Goal: Find contact information

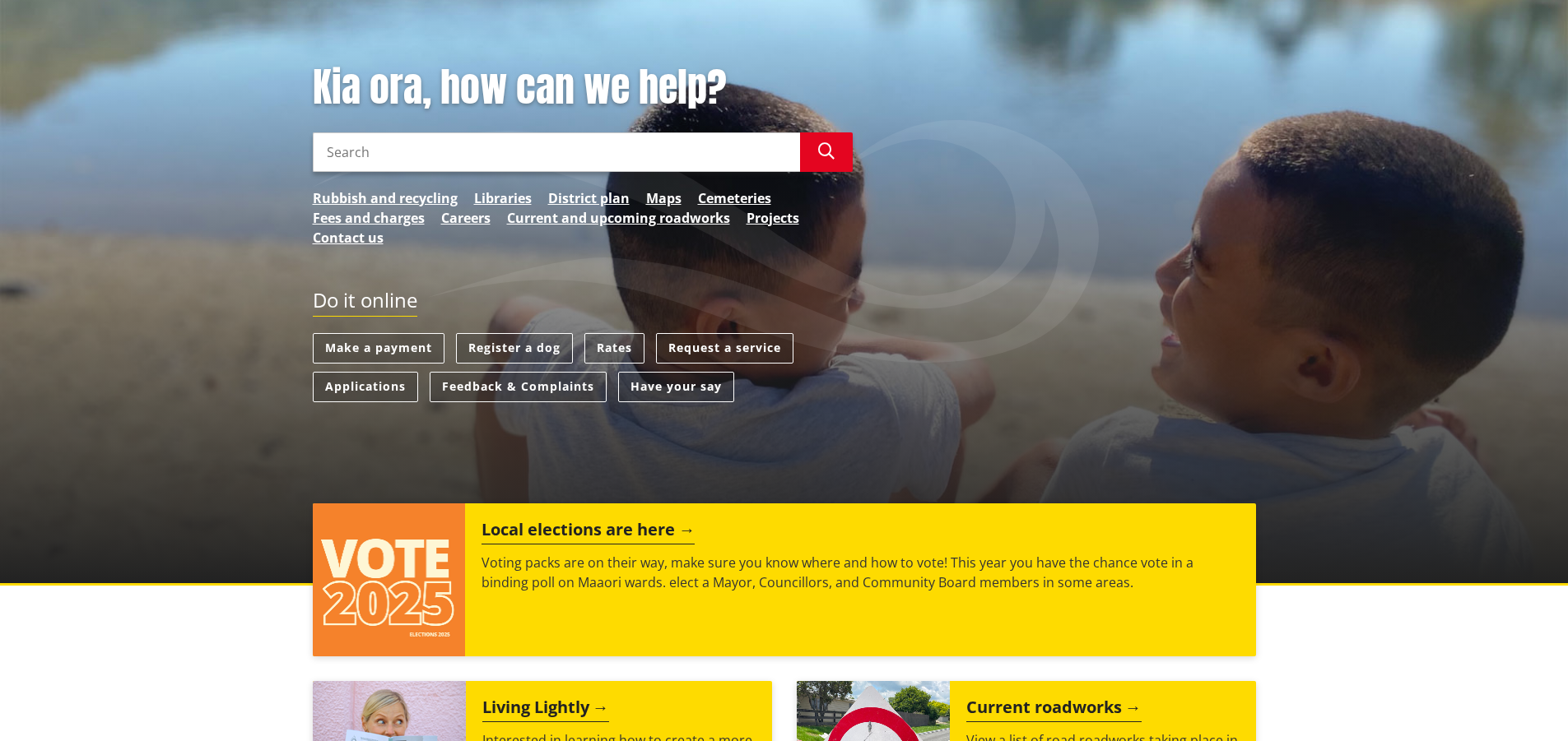
scroll to position [165, 0]
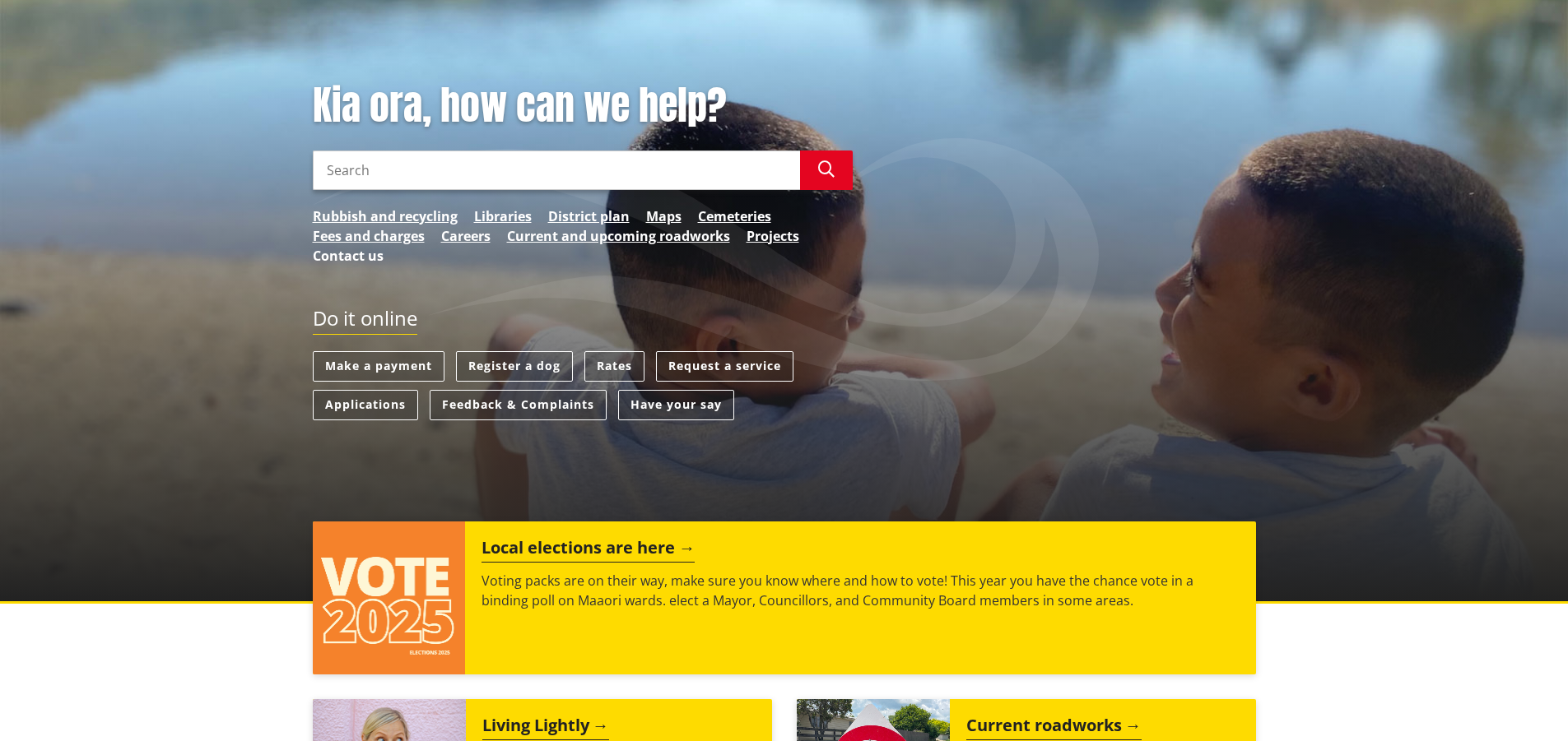
click at [344, 256] on link "Contact us" at bounding box center [348, 256] width 71 height 20
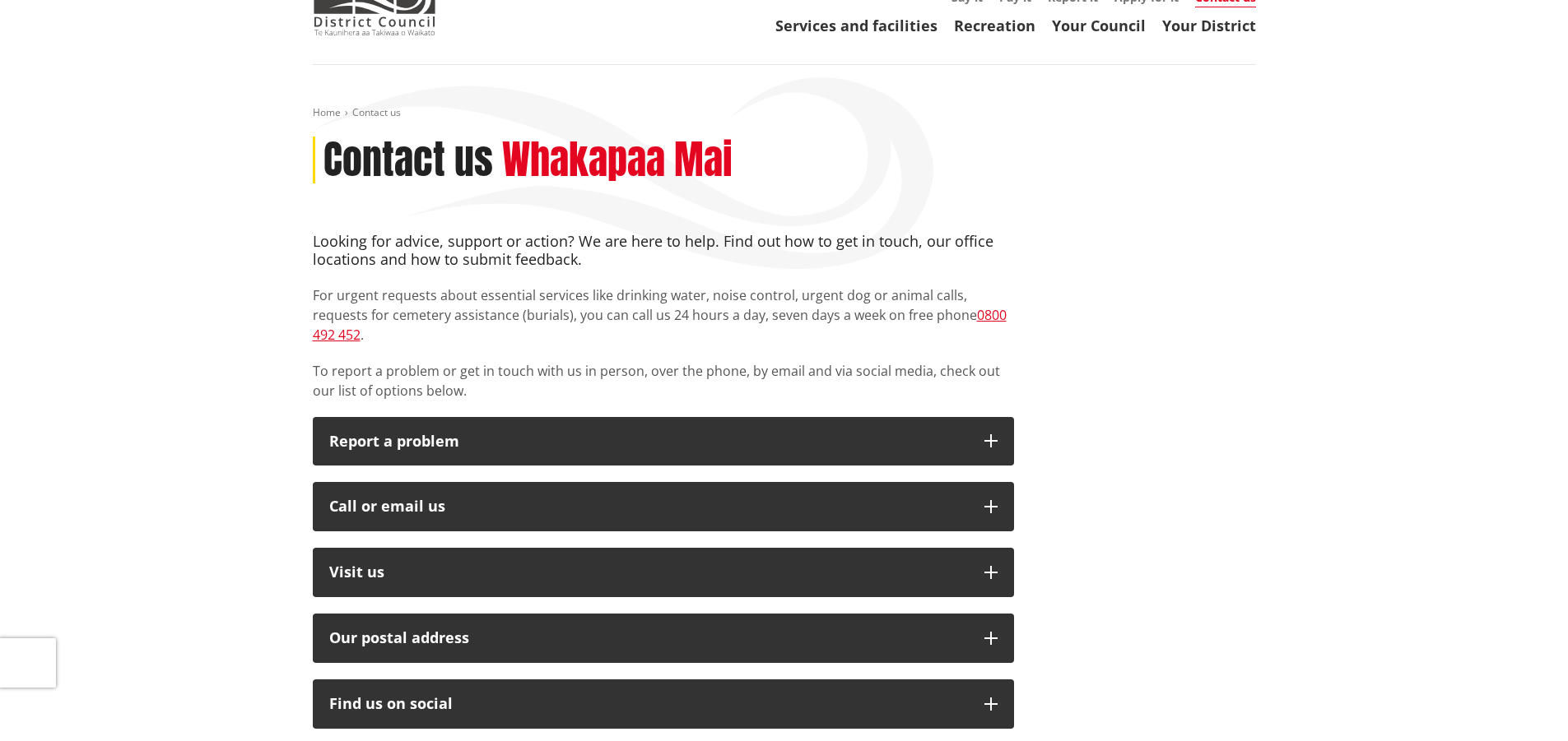
scroll to position [246, 0]
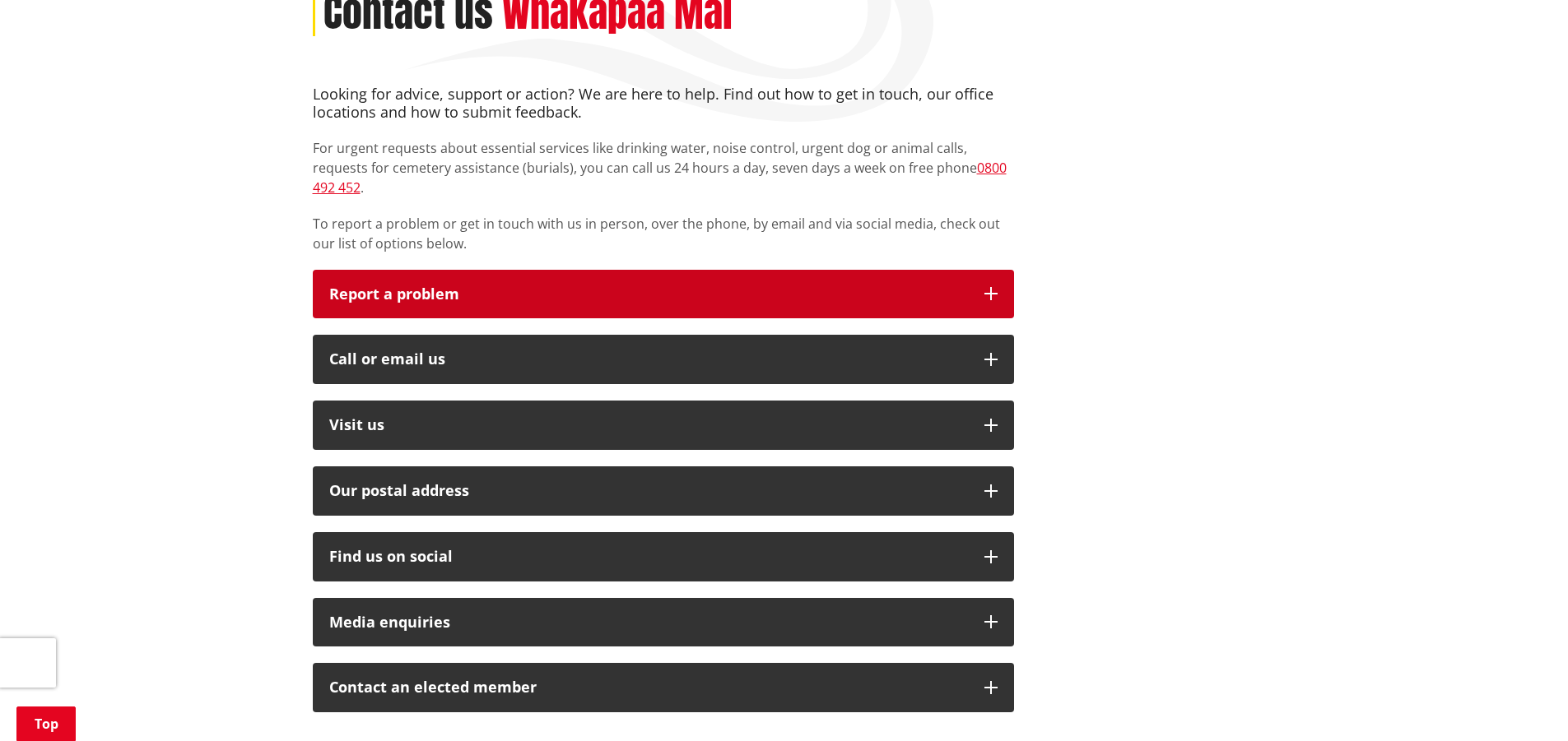
click at [990, 287] on icon "button" at bounding box center [991, 294] width 13 height 13
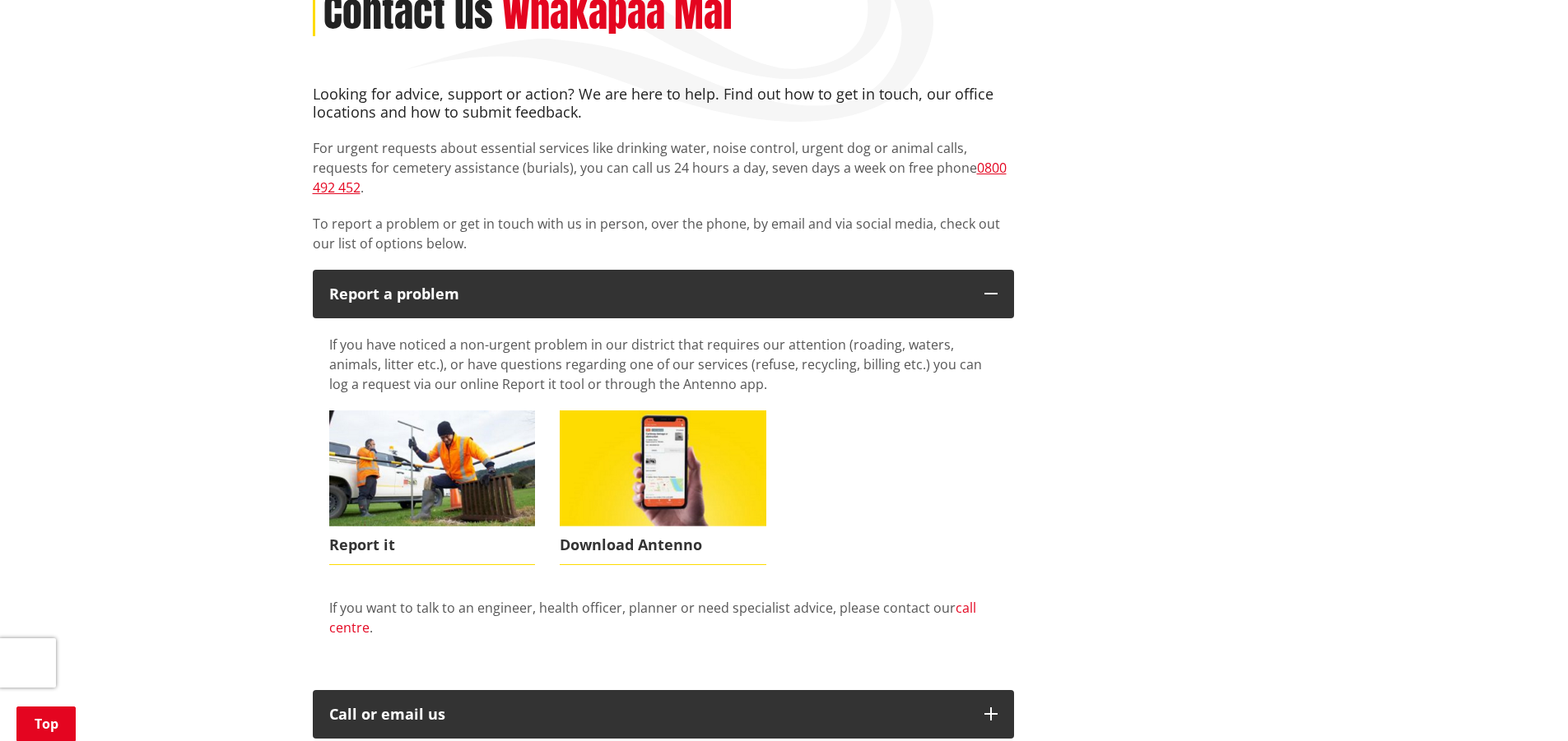
click at [960, 599] on link "call centre" at bounding box center [653, 617] width 647 height 38
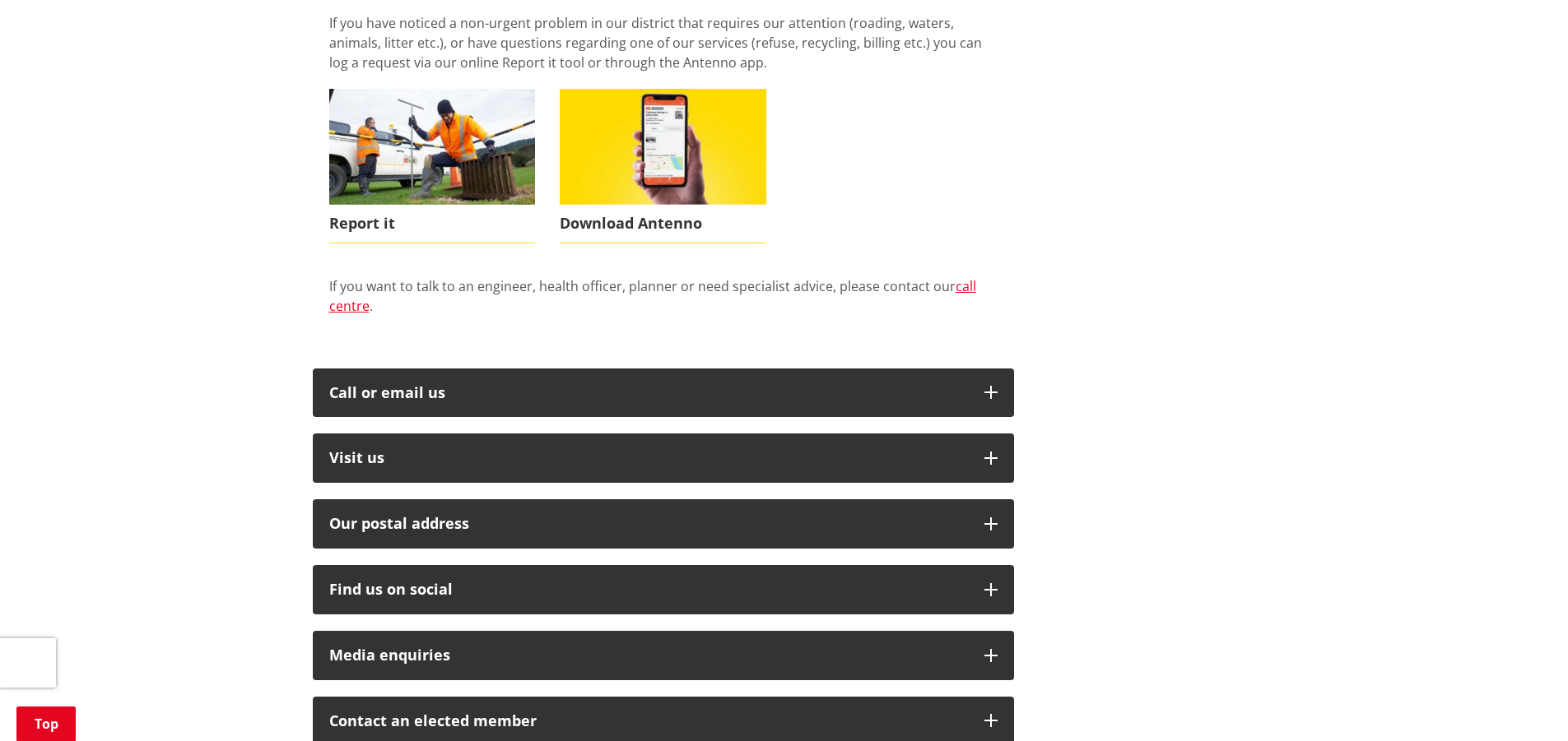
scroll to position [576, 0]
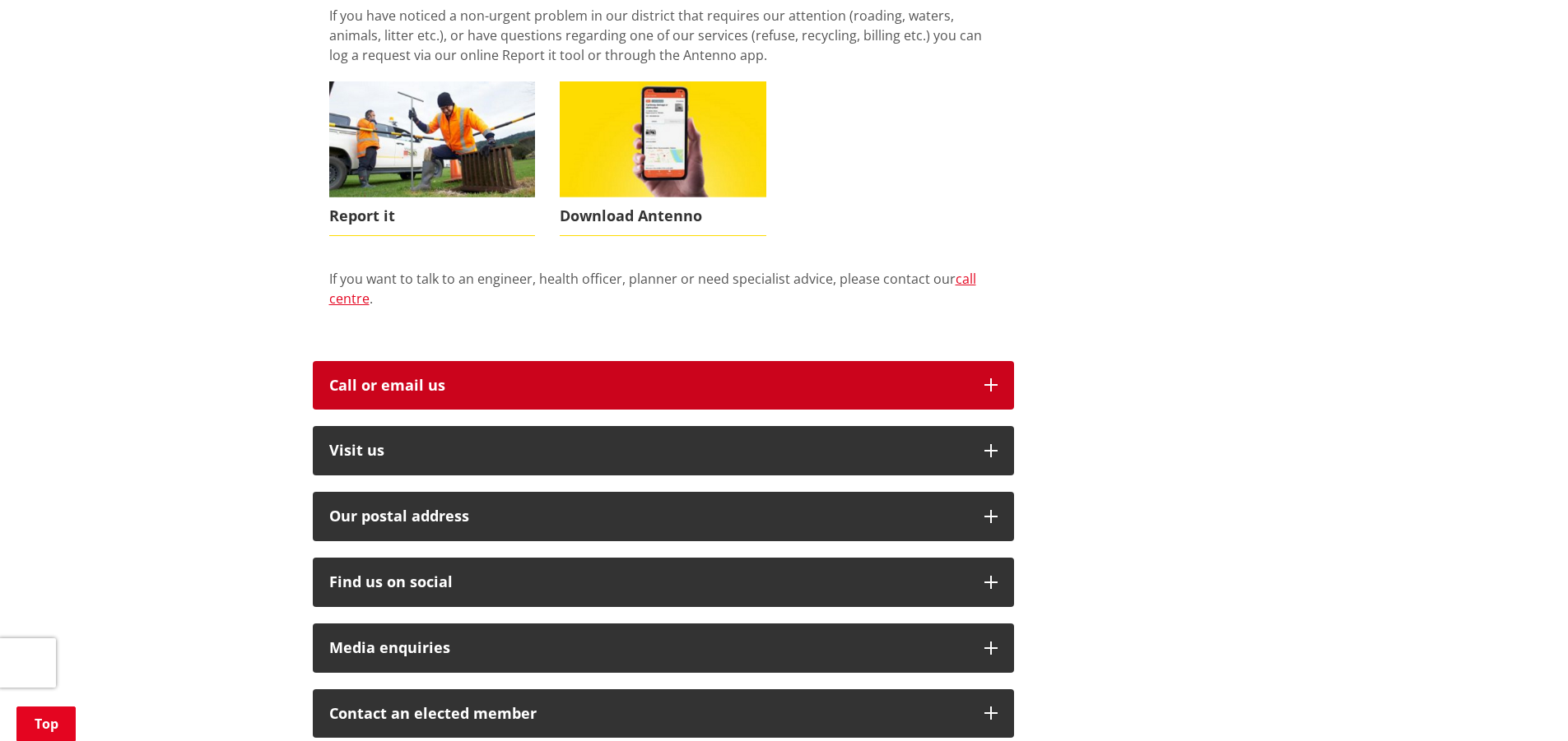
click at [992, 378] on icon "button" at bounding box center [991, 385] width 13 height 13
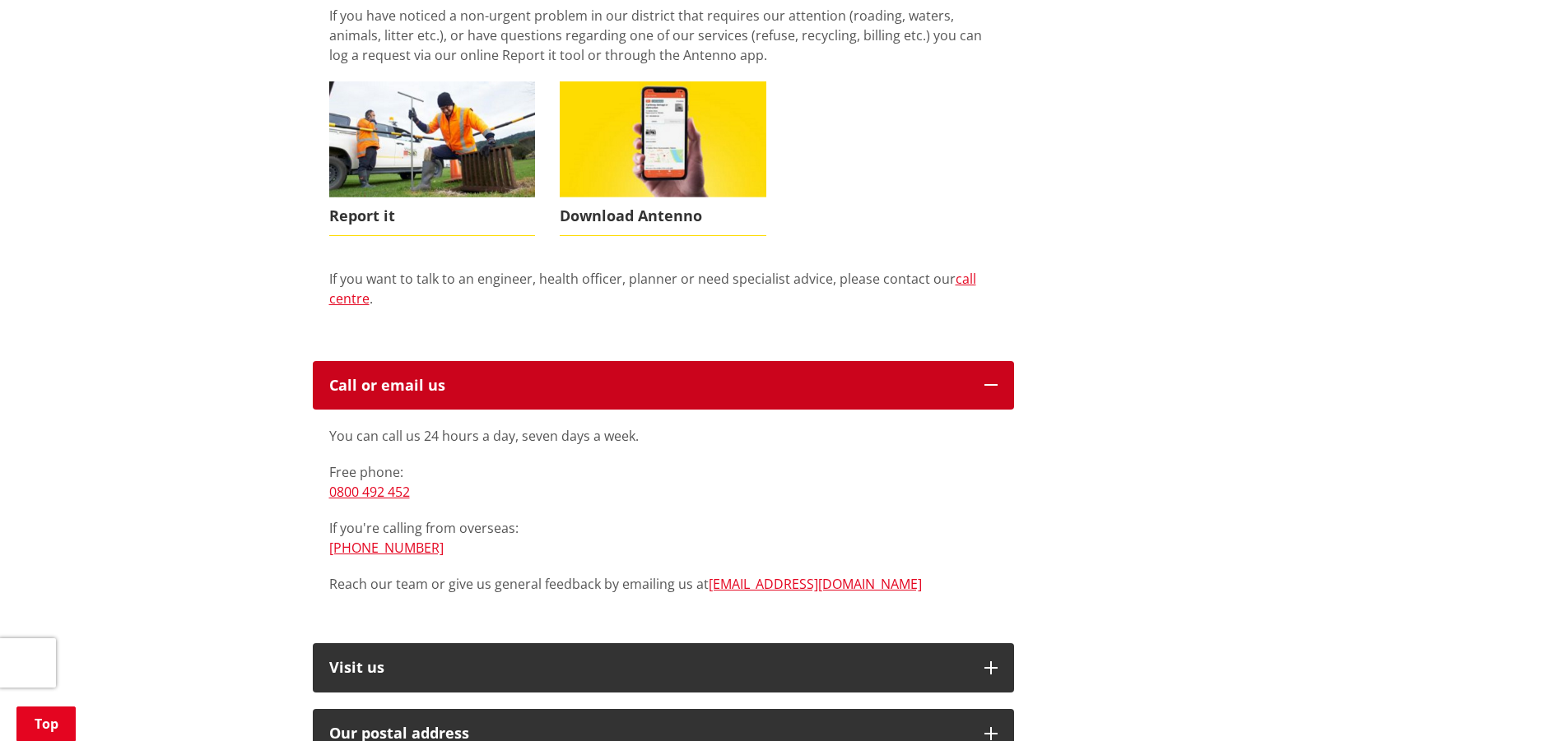
click at [992, 378] on icon "button" at bounding box center [991, 385] width 13 height 13
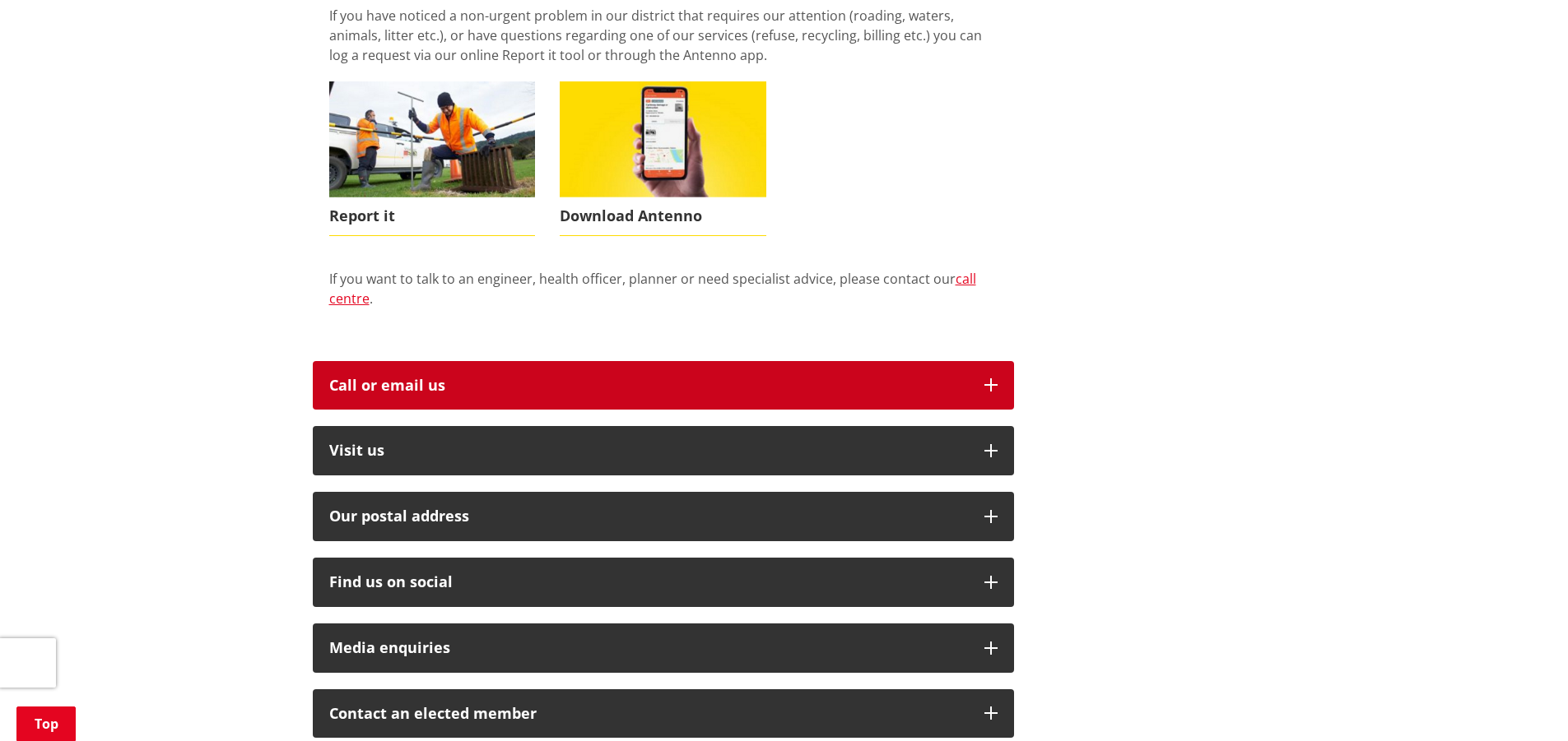
click at [992, 378] on icon "button" at bounding box center [991, 385] width 13 height 13
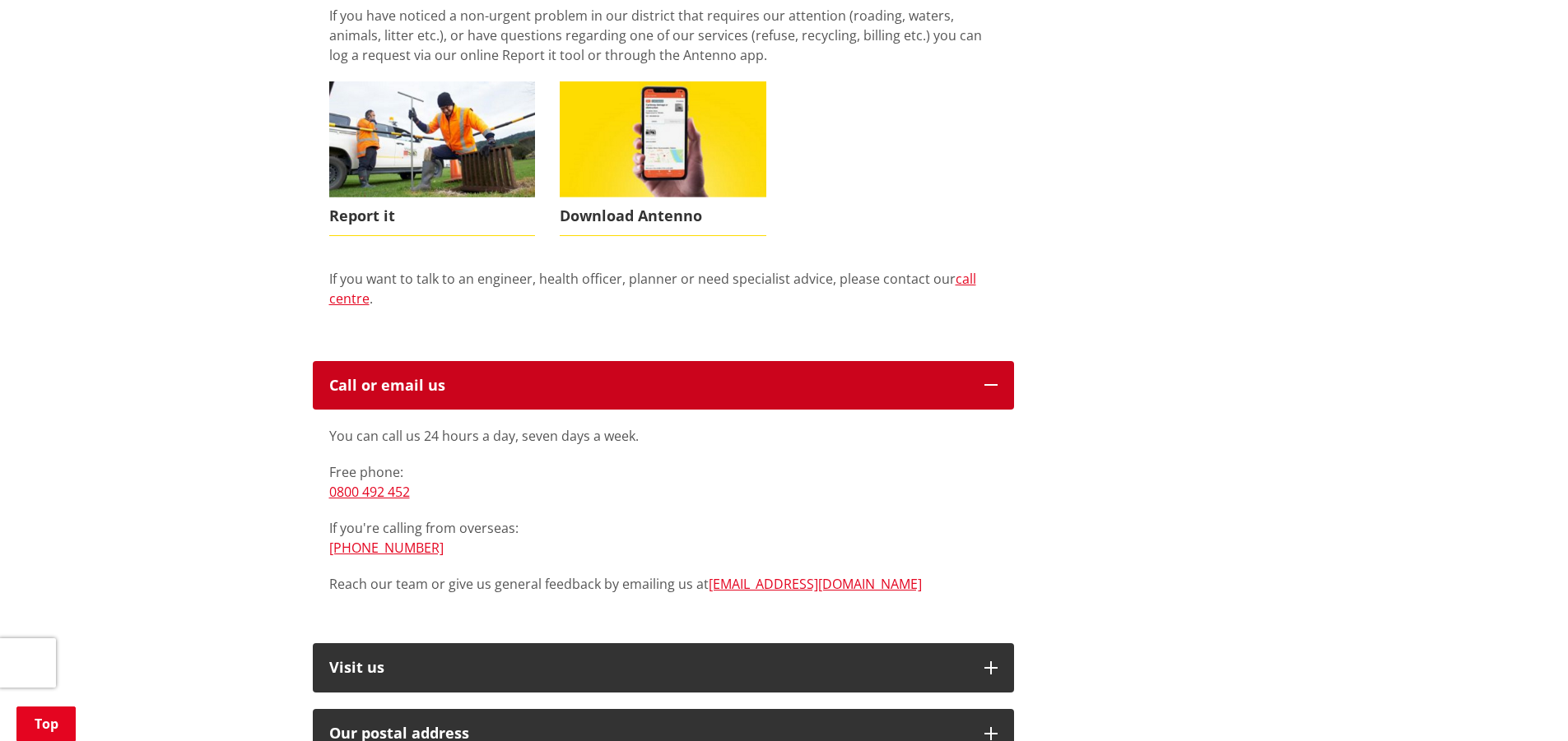
click at [992, 378] on icon "button" at bounding box center [991, 385] width 13 height 13
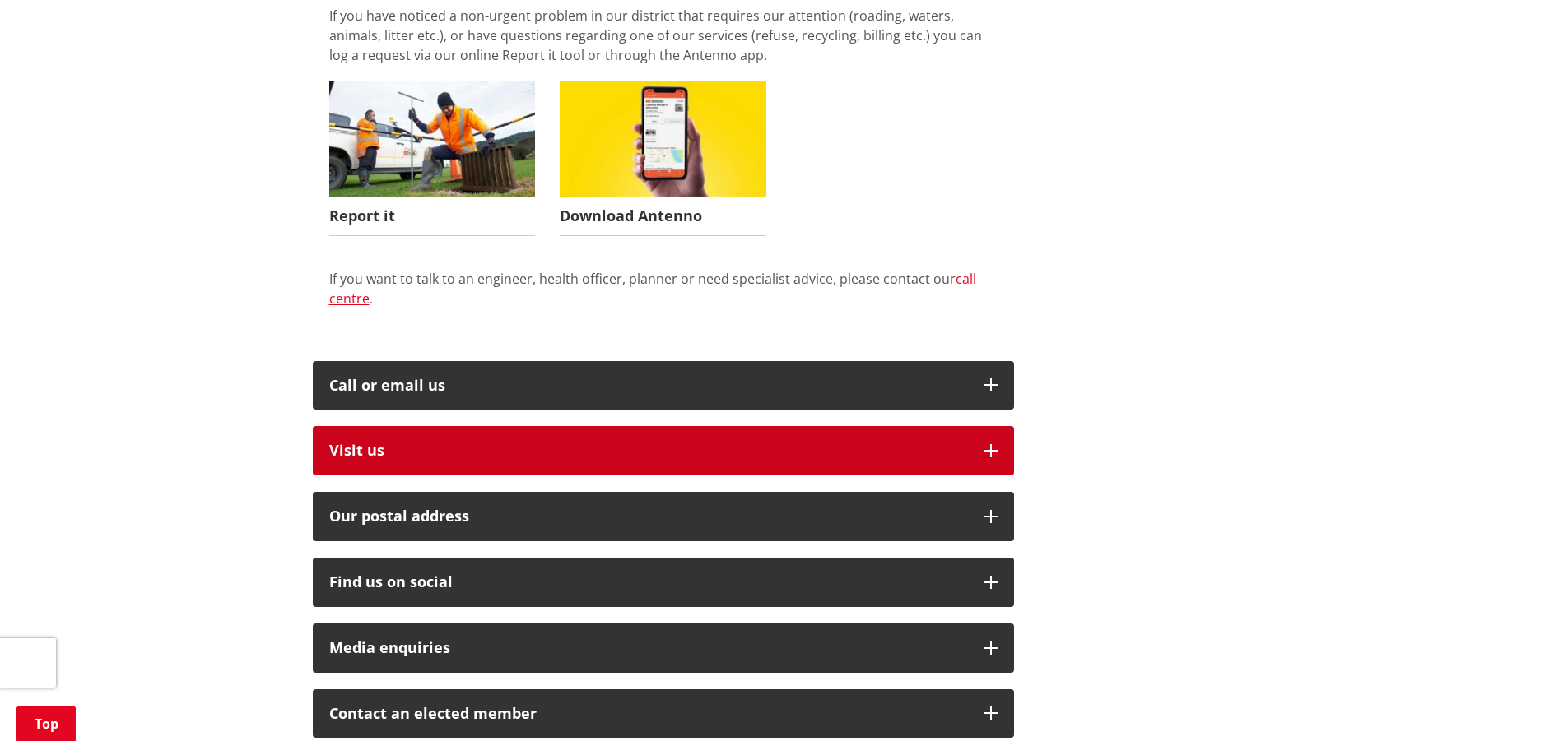
click at [988, 444] on icon "button" at bounding box center [991, 451] width 13 height 13
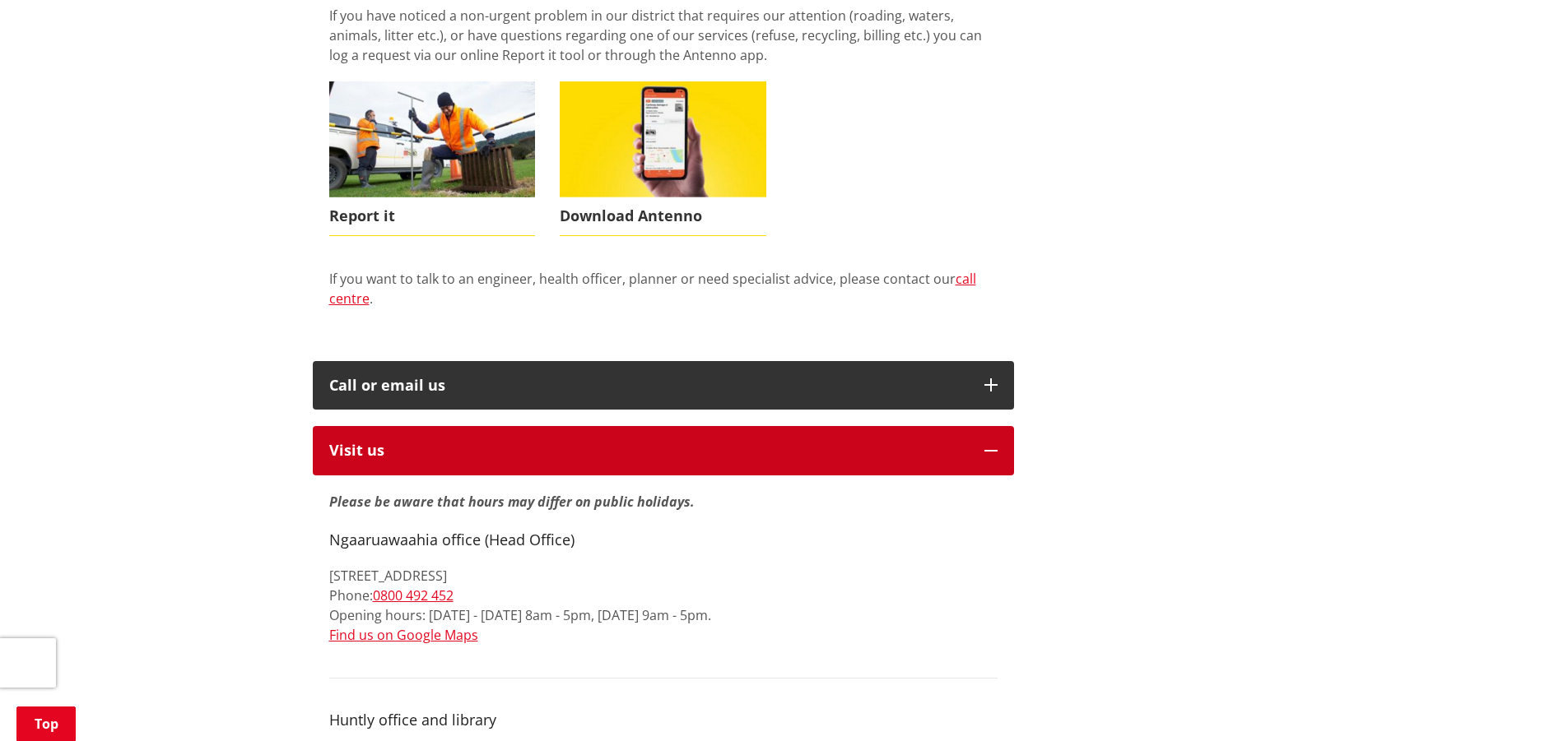
click at [988, 444] on icon "button" at bounding box center [991, 451] width 13 height 13
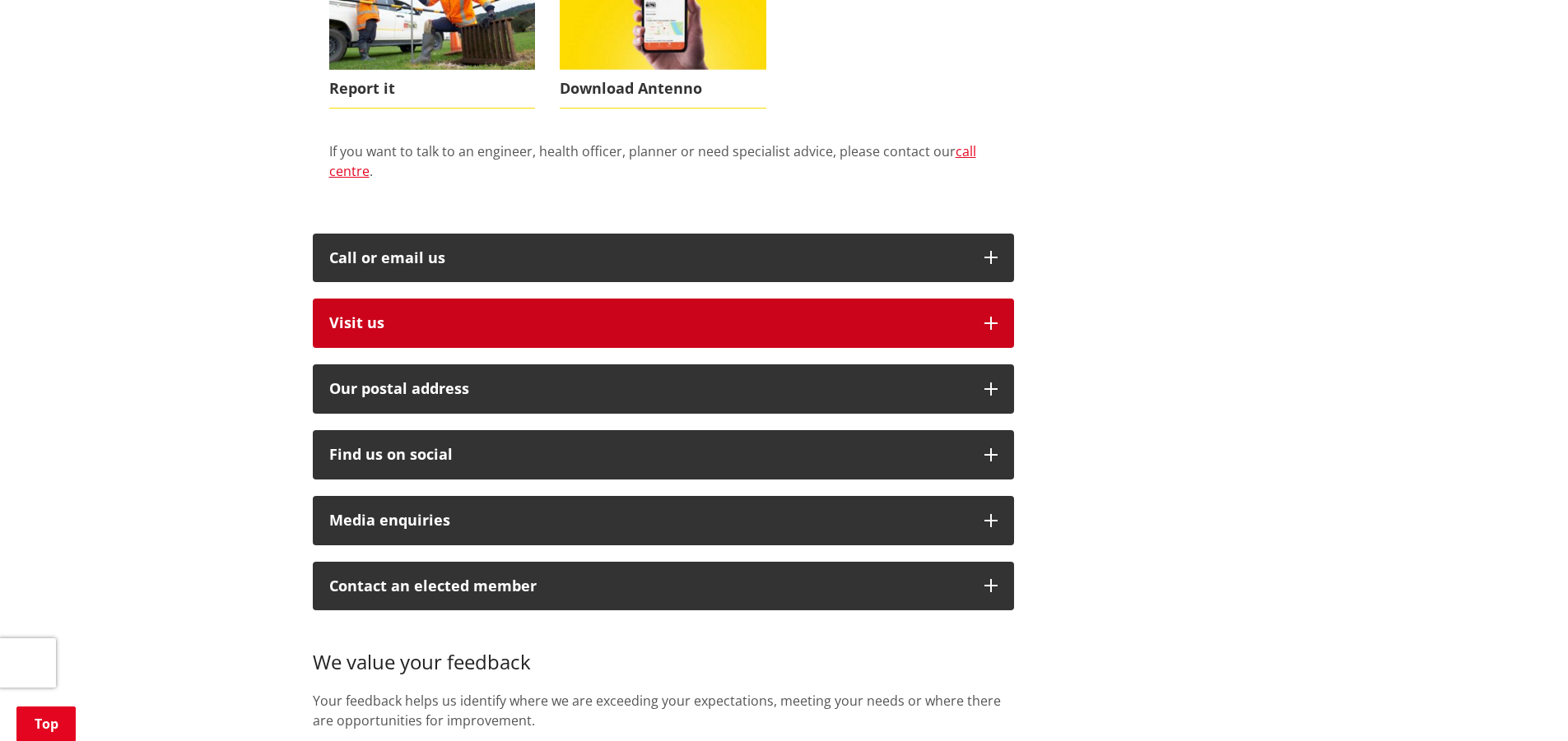
scroll to position [740, 0]
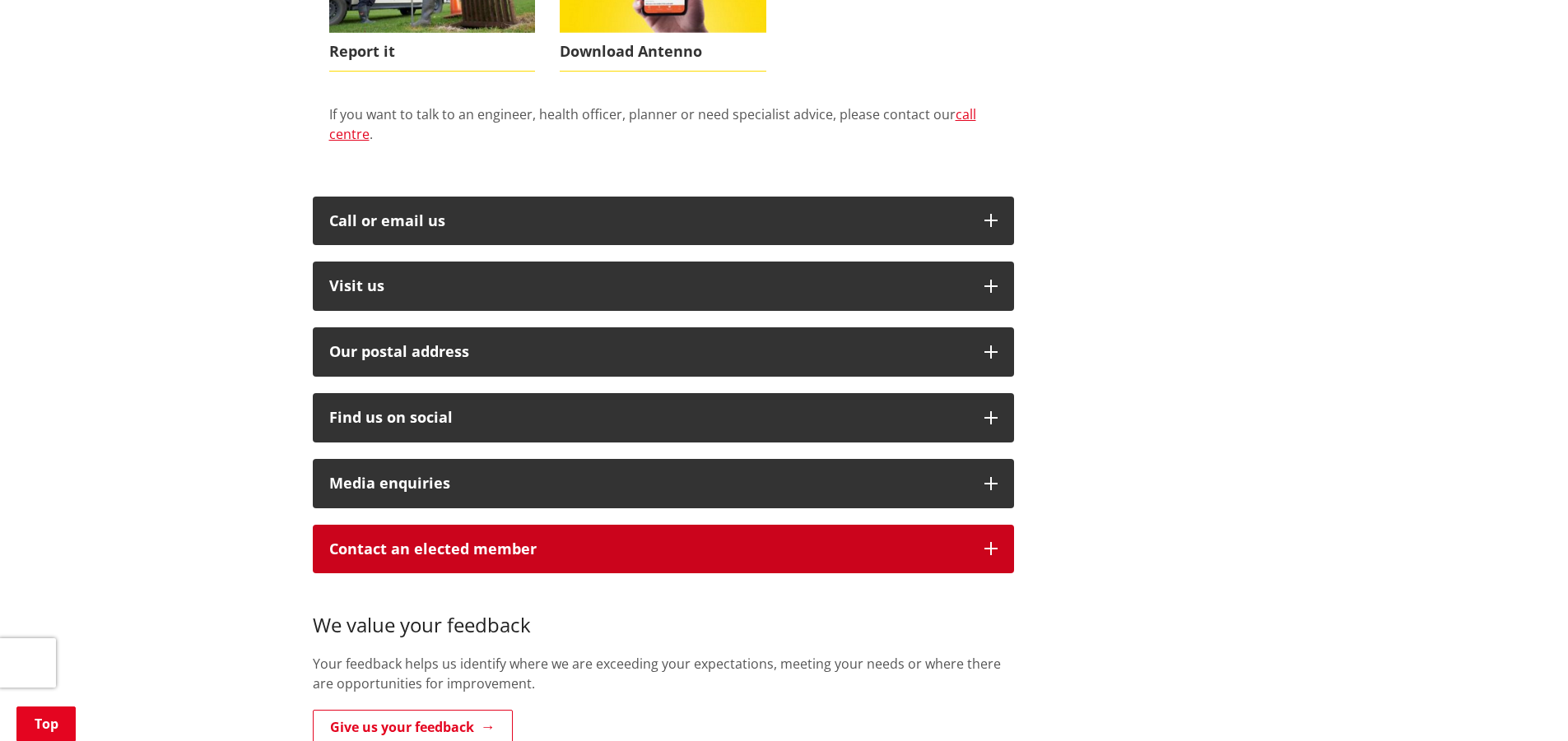
click at [994, 542] on icon "button" at bounding box center [991, 549] width 13 height 13
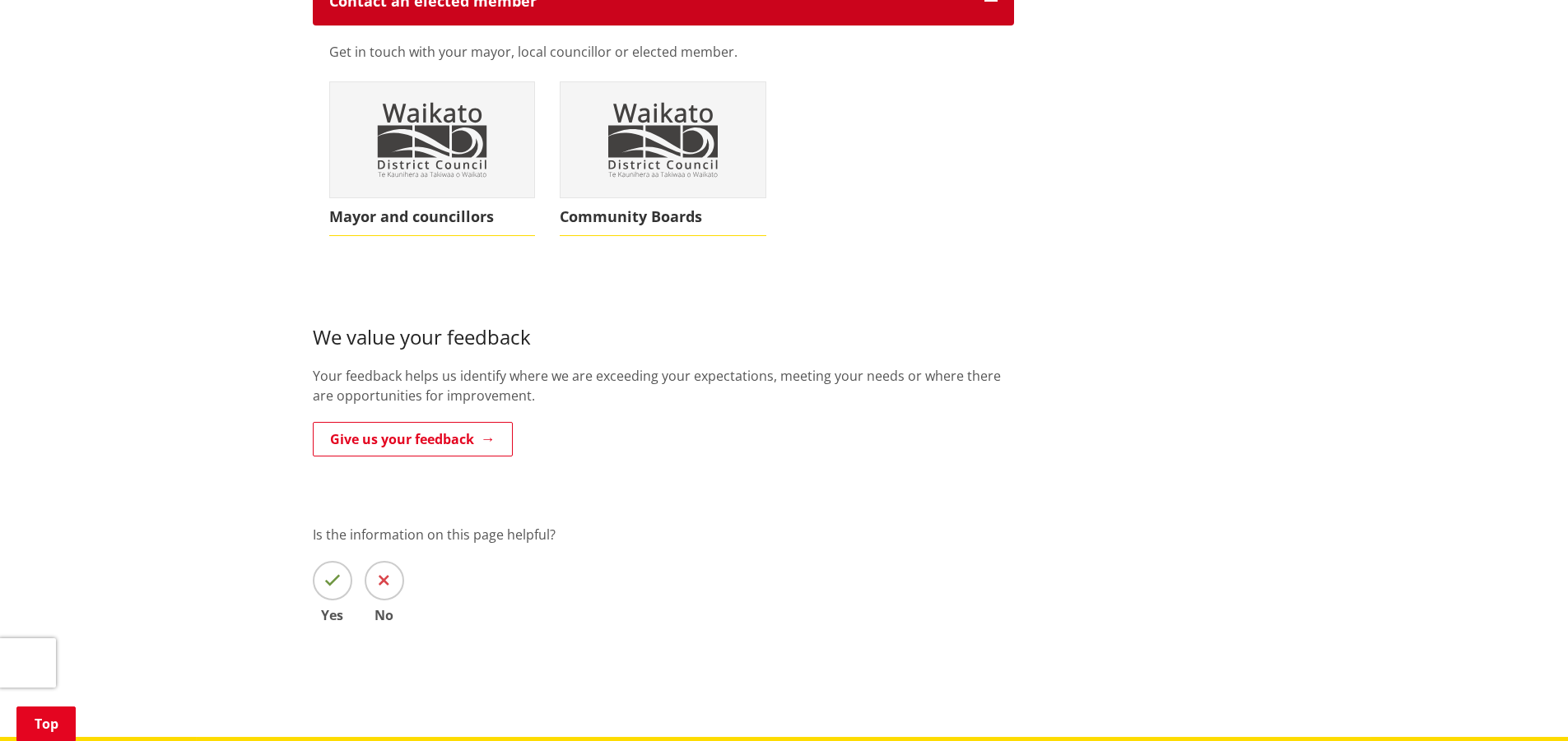
scroll to position [1317, 0]
